Goal: Task Accomplishment & Management: Manage account settings

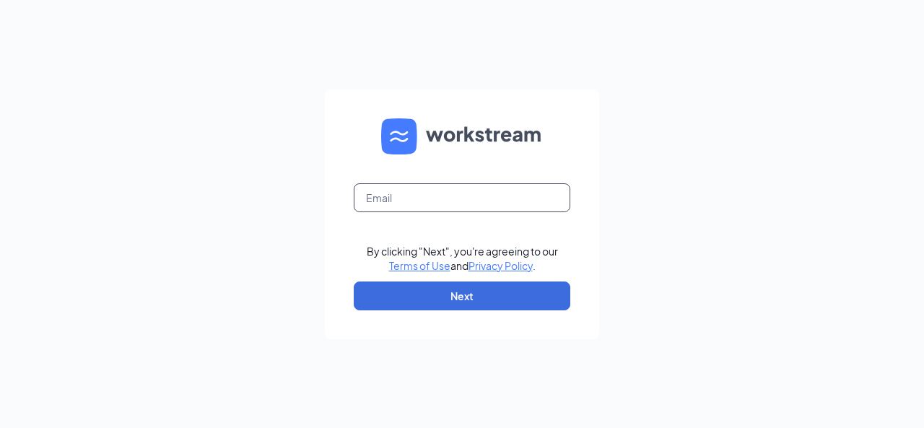
click at [432, 210] on input "text" at bounding box center [462, 197] width 216 height 29
type input "brandipagea@gmail.com"
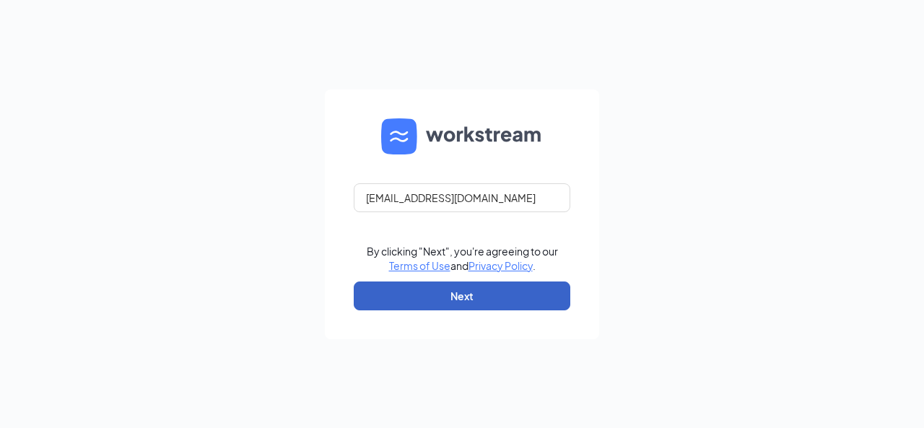
click at [494, 307] on button "Next" at bounding box center [462, 295] width 216 height 29
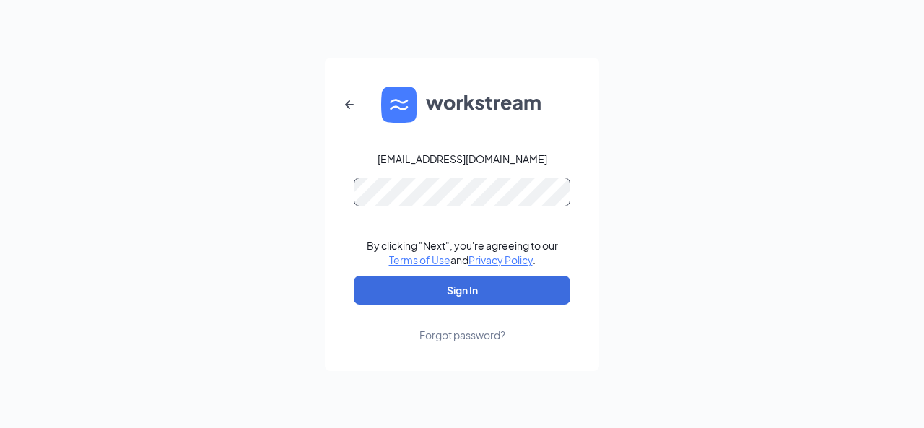
click at [354, 276] on button "Sign In" at bounding box center [462, 290] width 216 height 29
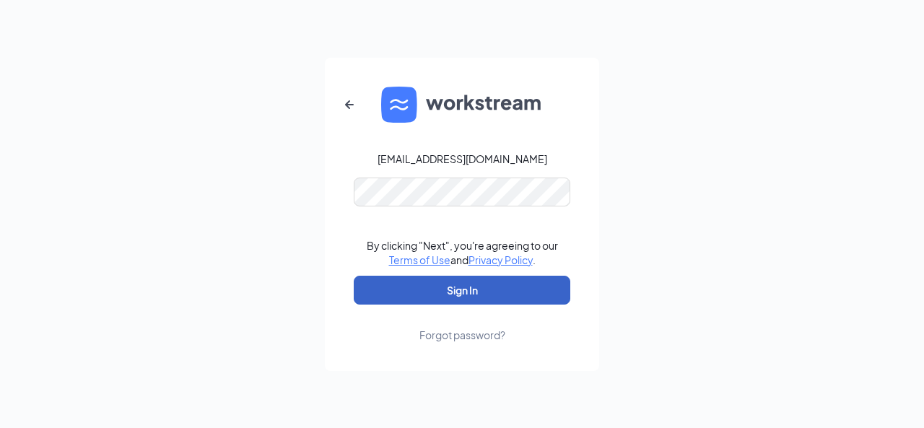
click at [477, 295] on button "Sign In" at bounding box center [462, 290] width 216 height 29
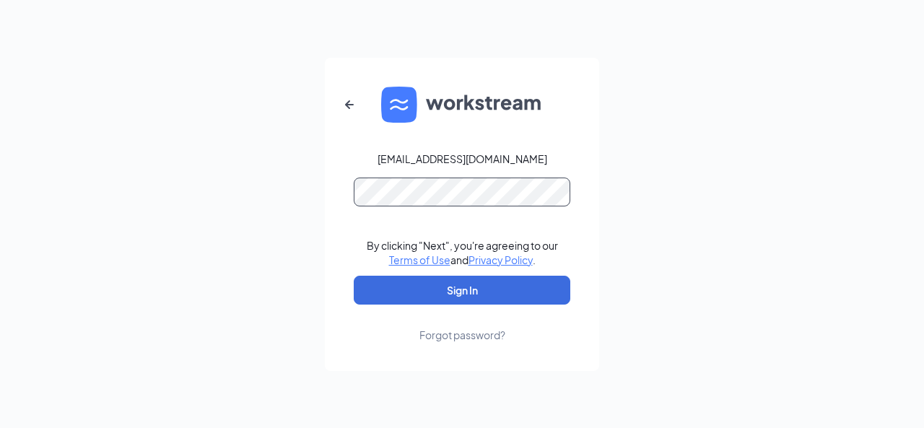
click at [354, 276] on button "Sign In" at bounding box center [462, 290] width 216 height 29
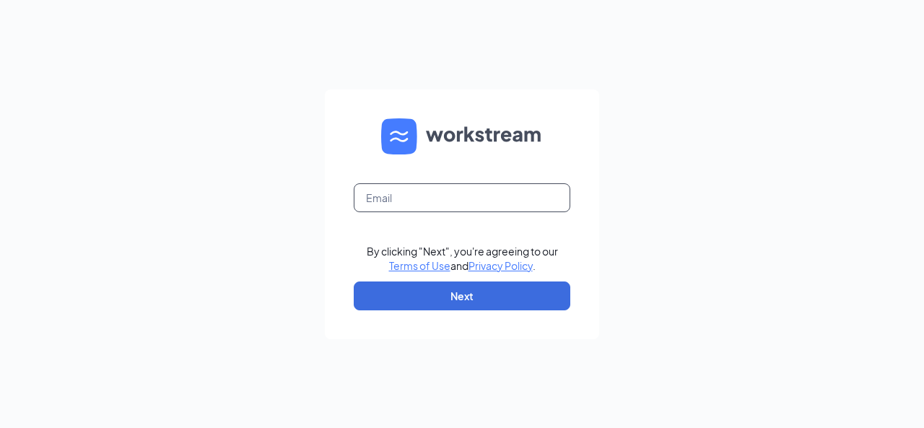
click at [439, 206] on input "text" at bounding box center [462, 197] width 216 height 29
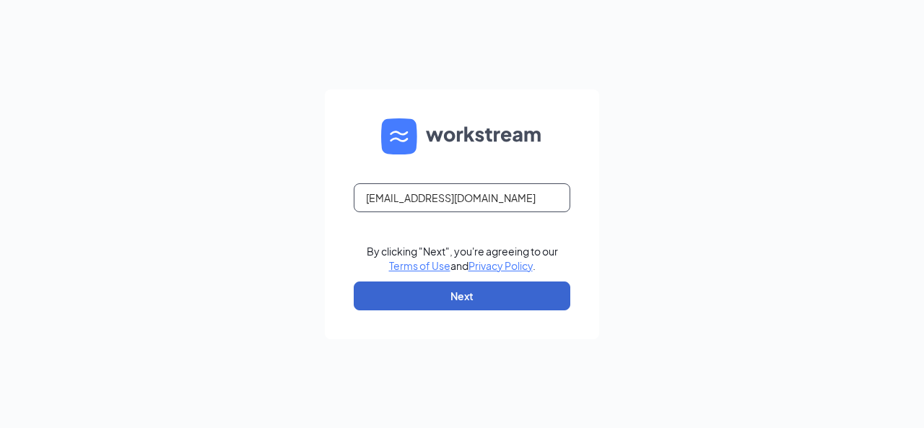
type input "[EMAIL_ADDRESS][DOMAIN_NAME]"
click at [481, 297] on button "Next" at bounding box center [462, 295] width 216 height 29
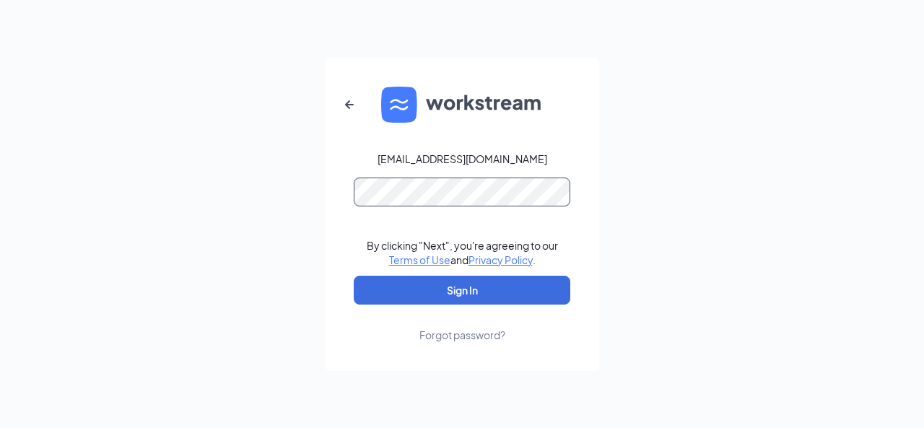
click at [354, 276] on button "Sign In" at bounding box center [462, 290] width 216 height 29
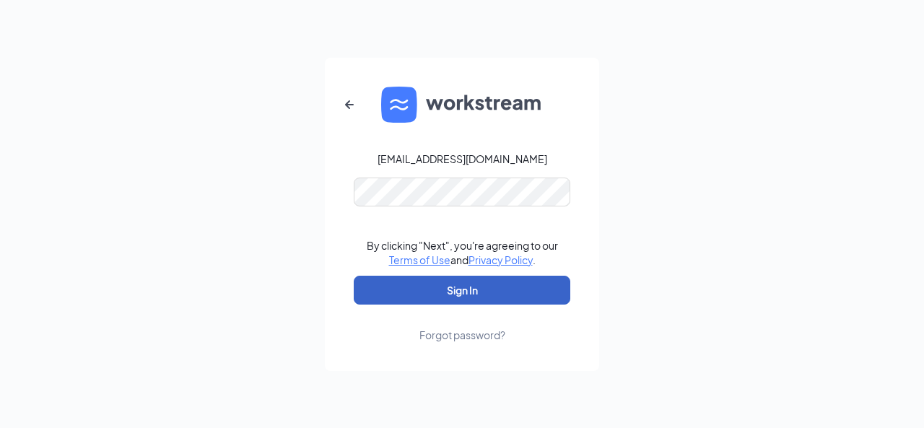
click at [478, 296] on button "Sign In" at bounding box center [462, 290] width 216 height 29
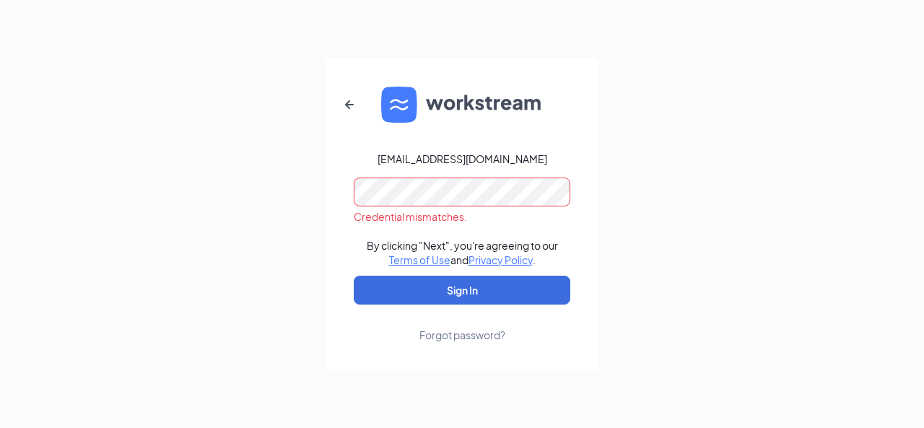
click at [469, 336] on div "Forgot password?" at bounding box center [462, 335] width 86 height 14
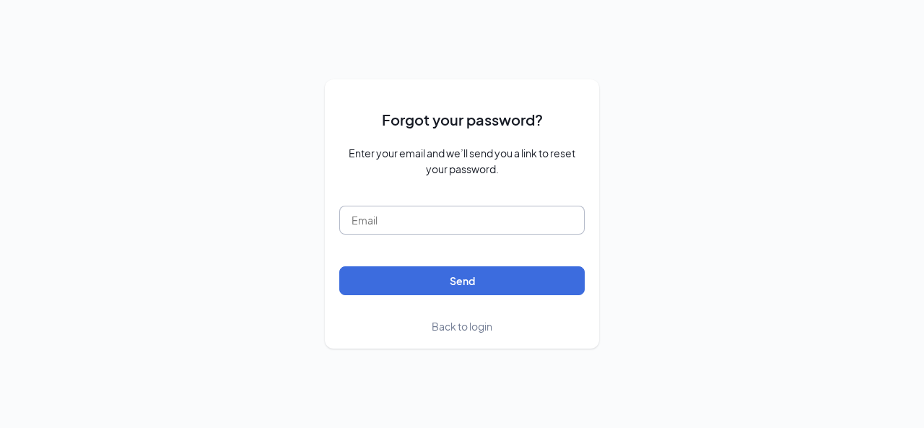
click at [504, 229] on input "text" at bounding box center [461, 220] width 245 height 29
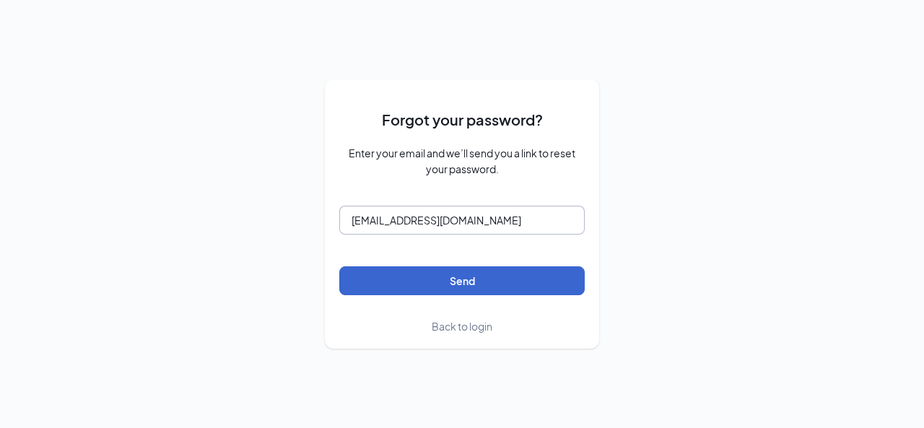
type input "admin@cfawoodbury.com"
click at [503, 279] on button "Send" at bounding box center [461, 280] width 245 height 29
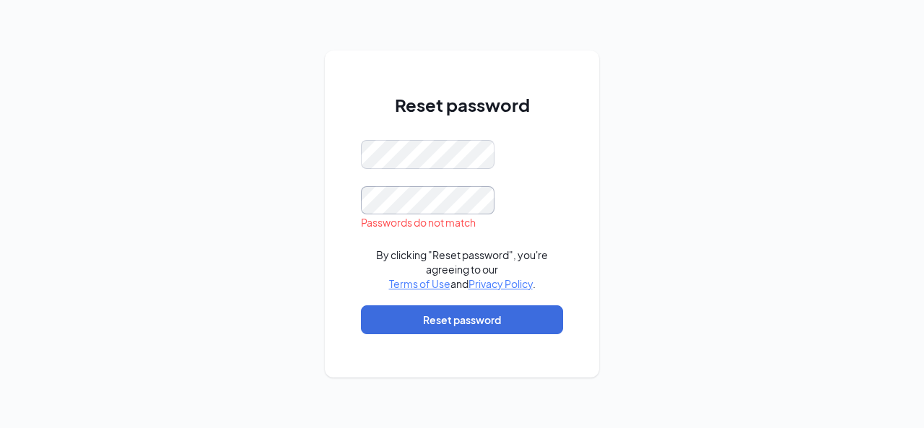
scroll to position [0, 10]
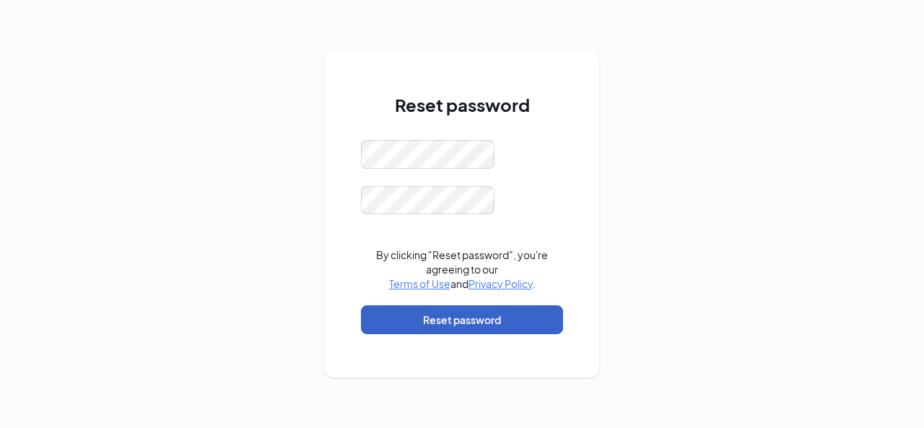
click at [476, 315] on button "Reset password" at bounding box center [462, 319] width 202 height 29
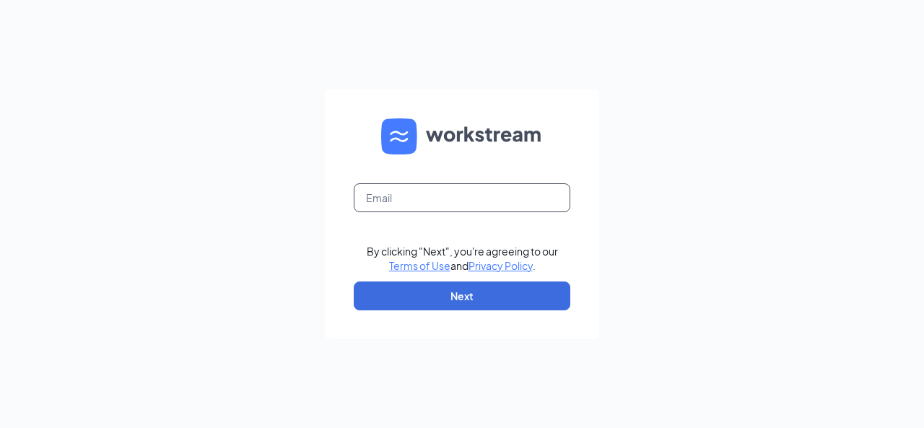
click at [517, 185] on input "text" at bounding box center [462, 197] width 216 height 29
type input "[EMAIL_ADDRESS][DOMAIN_NAME]"
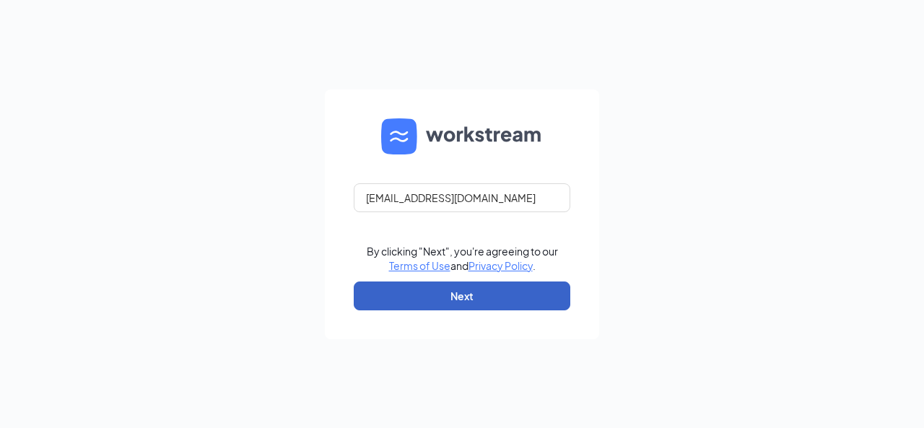
click at [430, 294] on button "Next" at bounding box center [462, 295] width 216 height 29
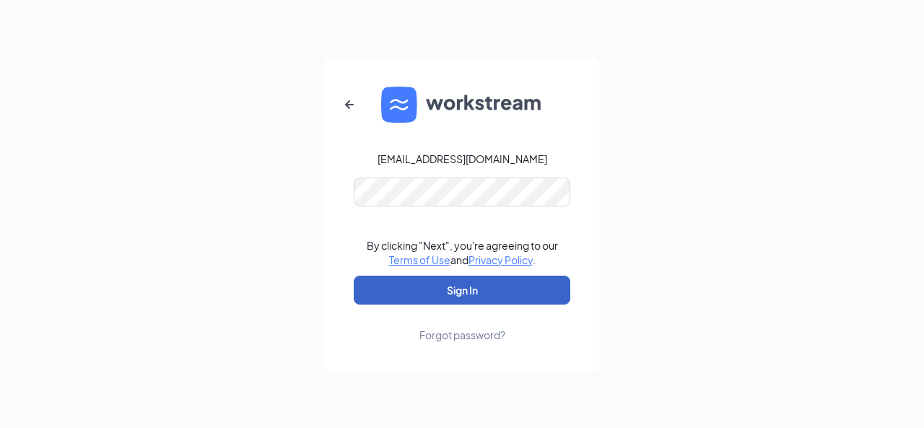
click at [441, 290] on button "Sign In" at bounding box center [462, 290] width 216 height 29
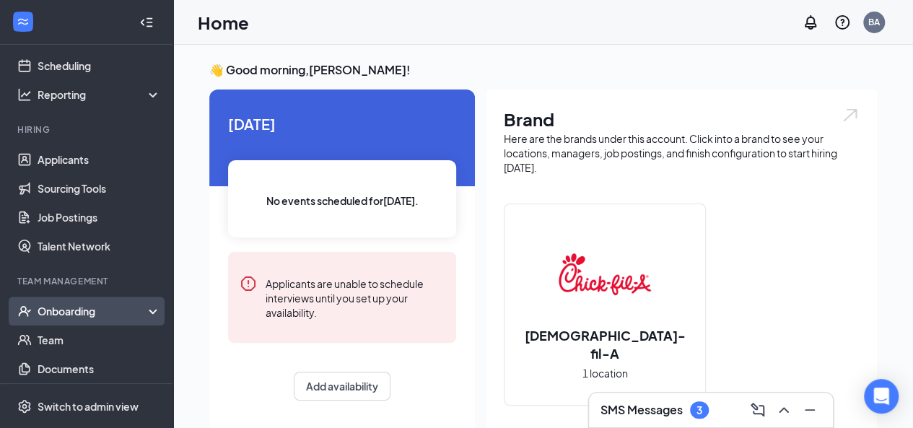
scroll to position [100, 0]
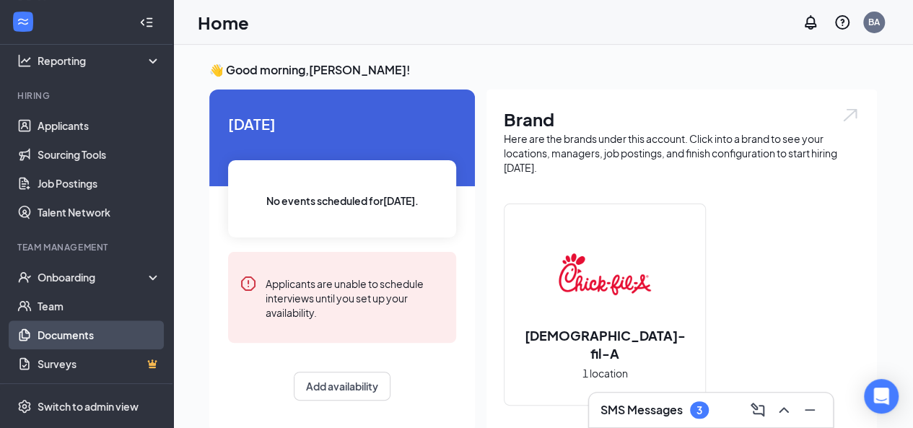
click at [53, 340] on link "Documents" at bounding box center [99, 334] width 123 height 29
